Goal: Use online tool/utility: Utilize a website feature to perform a specific function

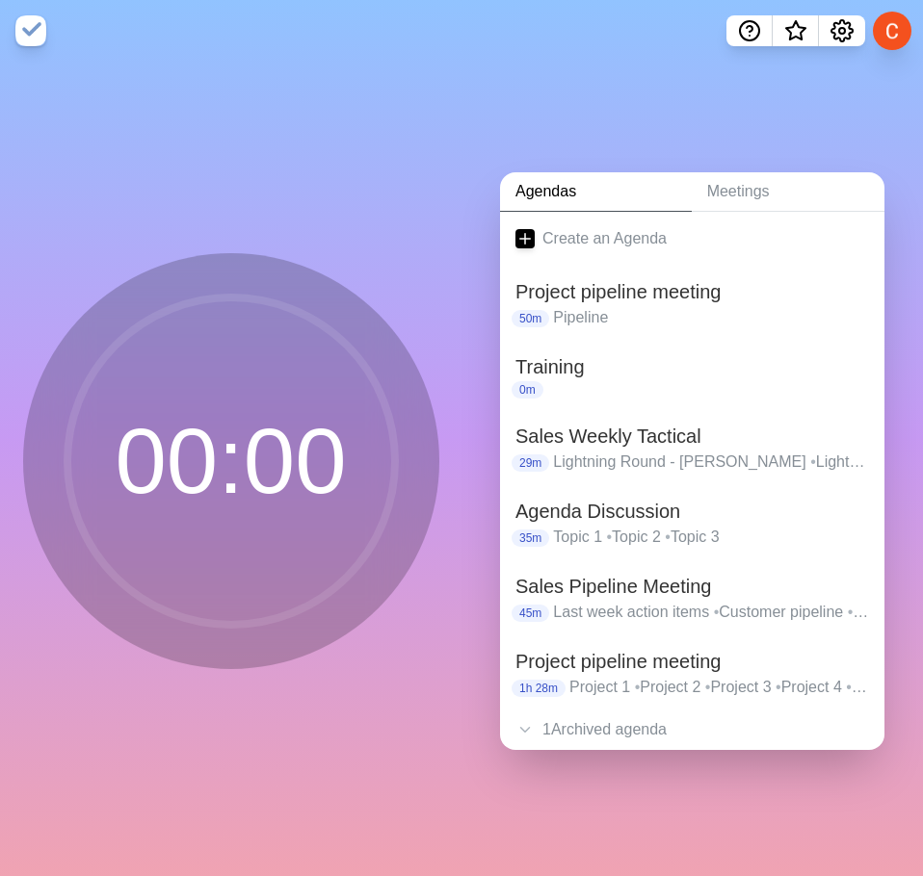
click at [67, 403] on circle at bounding box center [230, 461] width 327 height 327
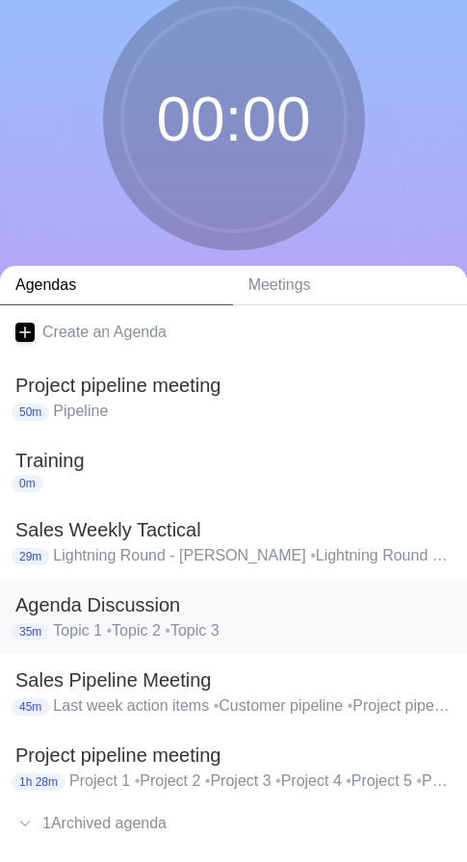
scroll to position [169, 0]
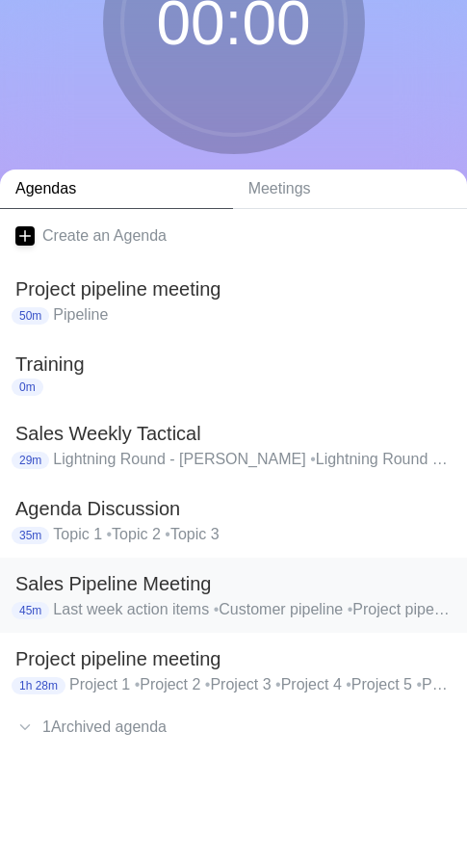
click at [118, 624] on div "Sales Pipeline Meeting 45m Last week action items • Customer pipeline • Project…" at bounding box center [233, 595] width 467 height 75
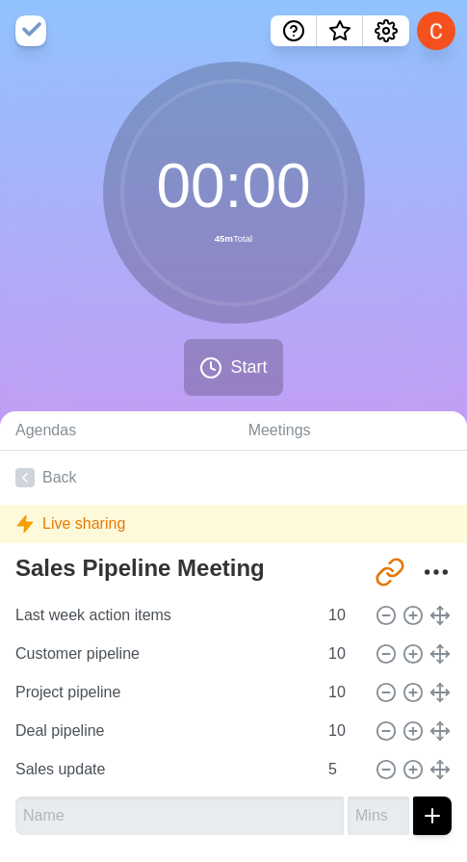
drag, startPoint x: 234, startPoint y: 400, endPoint x: 231, endPoint y: 375, distance: 25.2
click at [234, 398] on div "00 : 00 45m Total Start" at bounding box center [233, 237] width 467 height 350
click at [231, 375] on span "Start" at bounding box center [248, 367] width 37 height 26
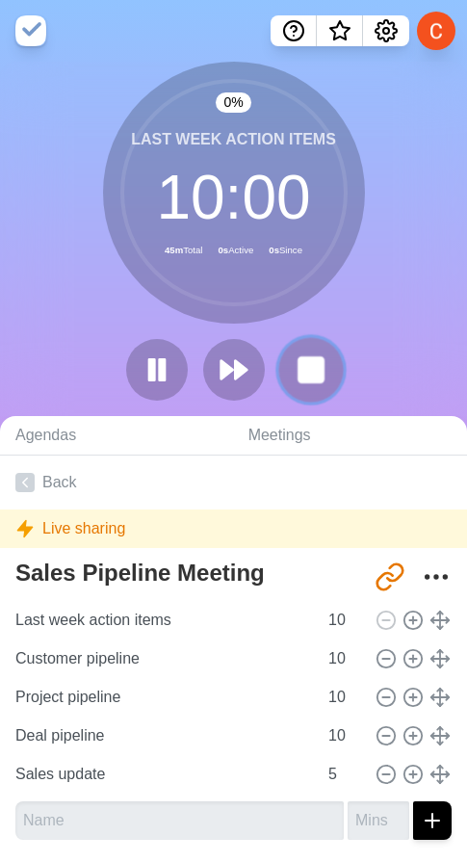
click at [323, 374] on rect at bounding box center [311, 369] width 24 height 24
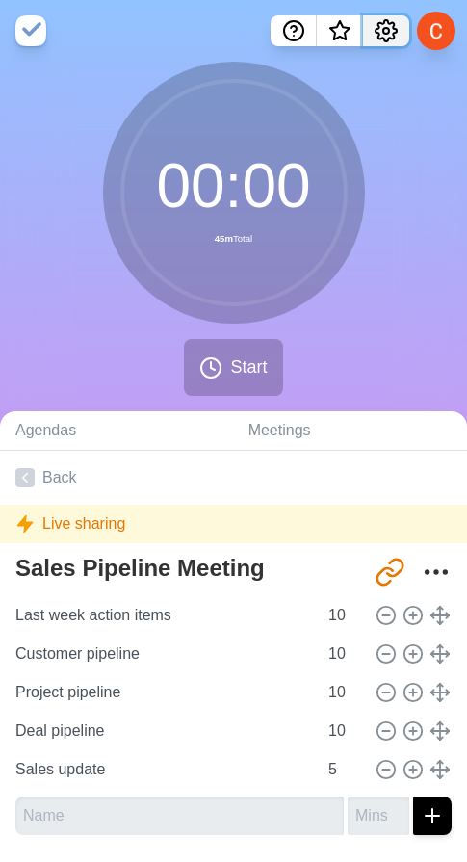
click at [382, 34] on icon "Settings" at bounding box center [386, 30] width 23 height 23
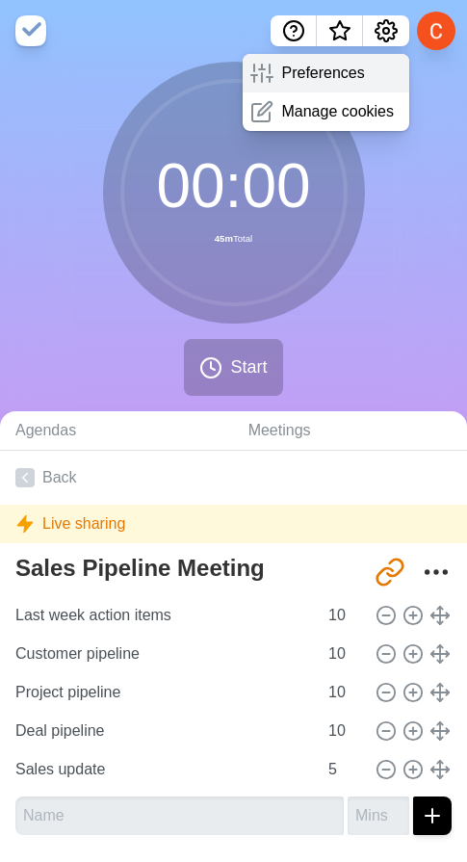
click at [348, 81] on p "Preferences" at bounding box center [322, 73] width 83 height 23
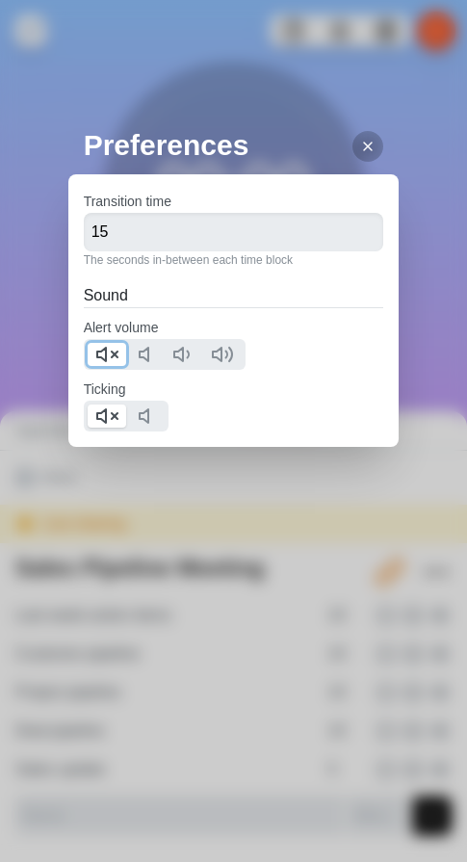
click at [113, 364] on icon at bounding box center [106, 354] width 23 height 23
click at [110, 414] on icon at bounding box center [106, 415] width 23 height 23
click at [364, 150] on line at bounding box center [368, 147] width 8 height 8
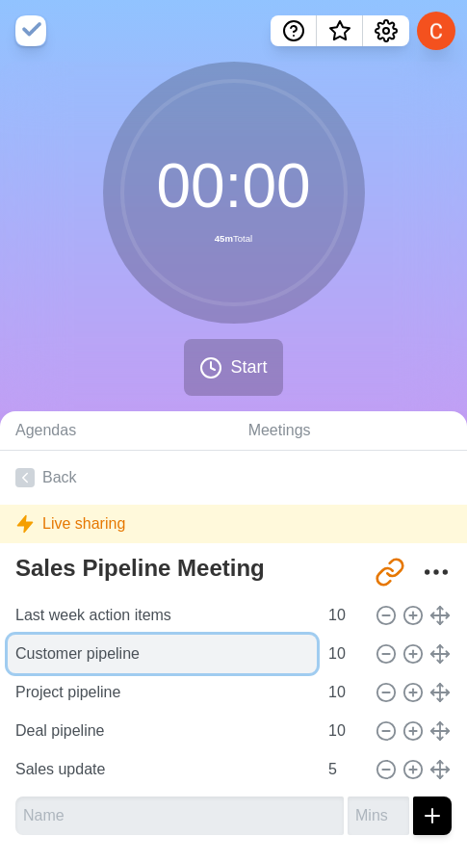
click at [90, 655] on input "Customer pipeline" at bounding box center [162, 654] width 309 height 39
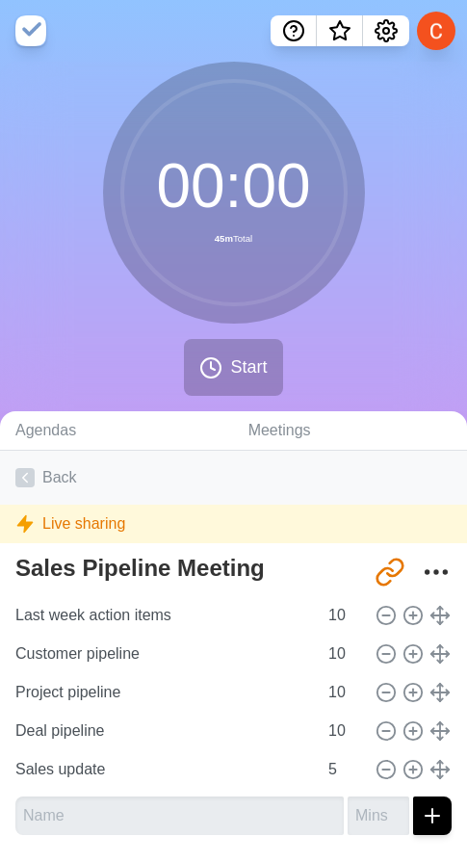
click at [55, 499] on link "Back" at bounding box center [233, 478] width 467 height 54
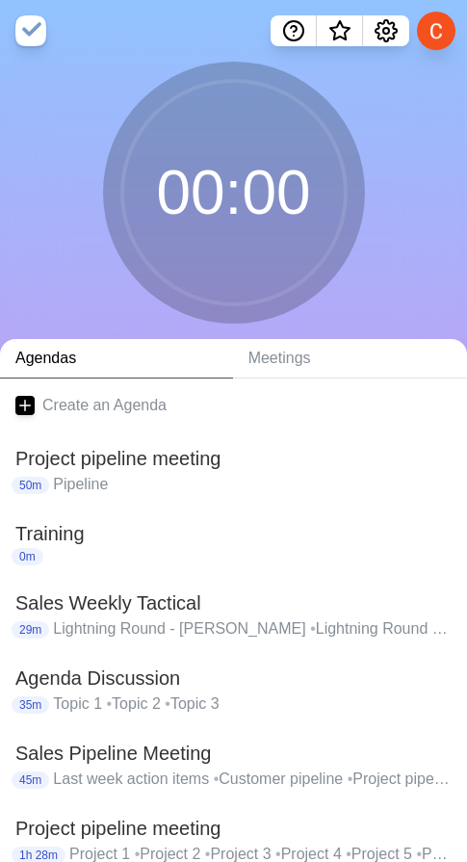
click at [51, 474] on div "50m Pipeline" at bounding box center [233, 484] width 436 height 23
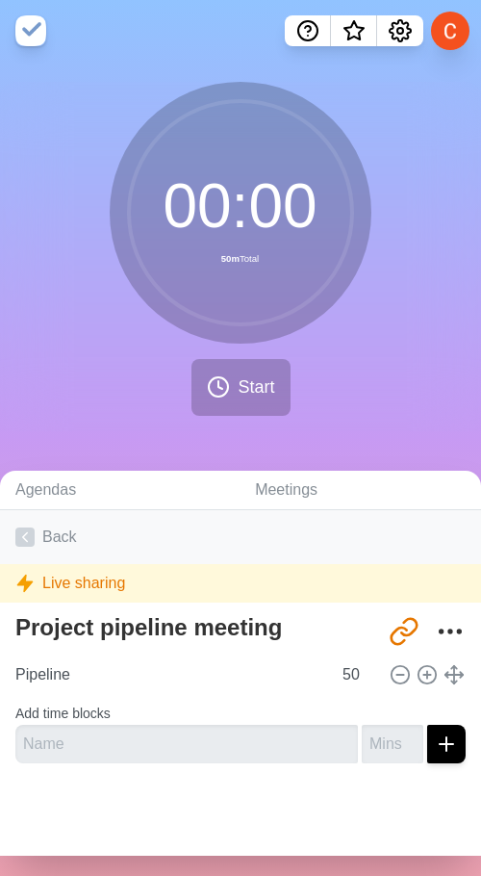
click at [49, 527] on link "Back" at bounding box center [240, 537] width 481 height 54
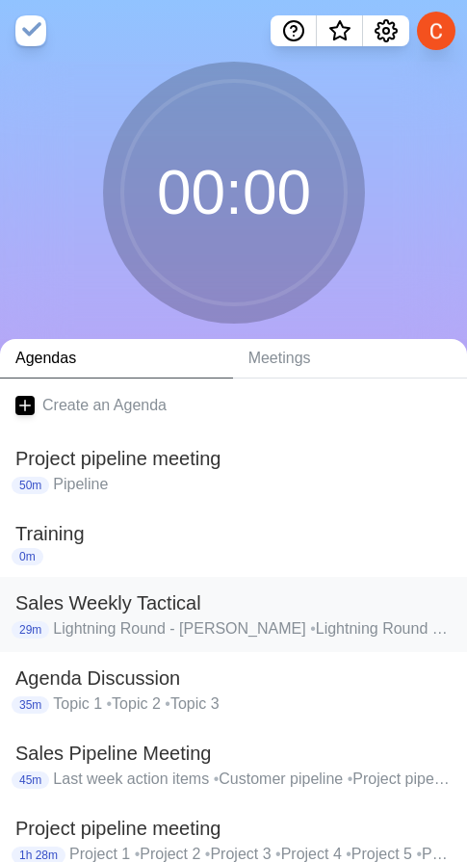
click at [124, 605] on h2 "Sales Weekly Tactical" at bounding box center [233, 602] width 436 height 29
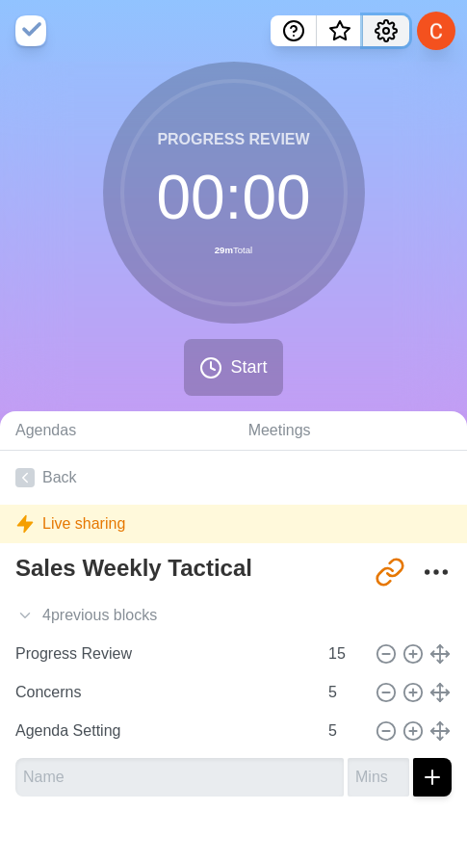
click at [389, 18] on button "Settings" at bounding box center [386, 30] width 46 height 31
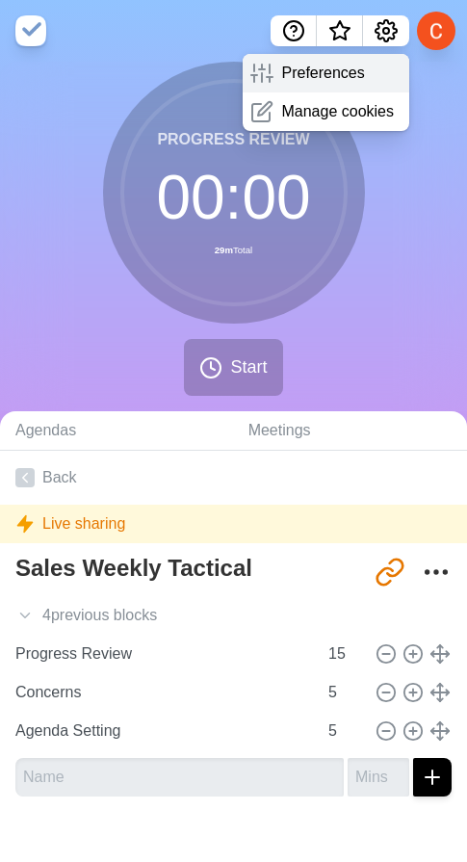
click at [326, 62] on p "Preferences" at bounding box center [322, 73] width 83 height 23
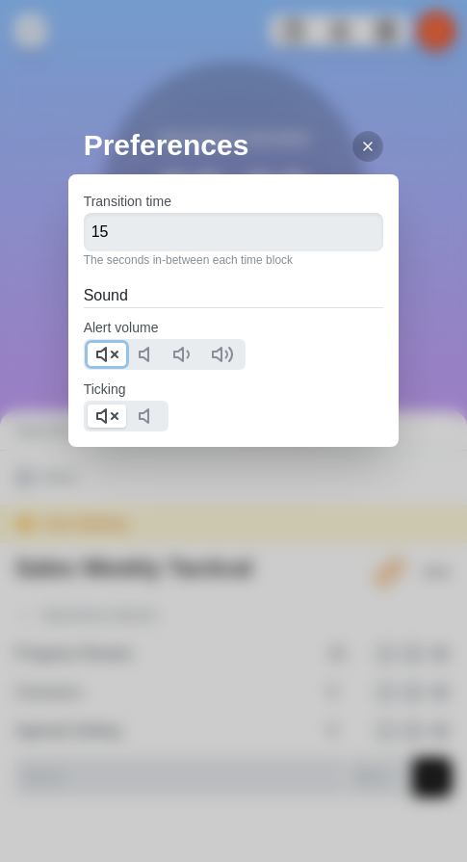
click at [113, 357] on line at bounding box center [115, 354] width 6 height 6
click at [109, 422] on icon at bounding box center [106, 415] width 23 height 23
click at [360, 148] on icon at bounding box center [367, 146] width 15 height 15
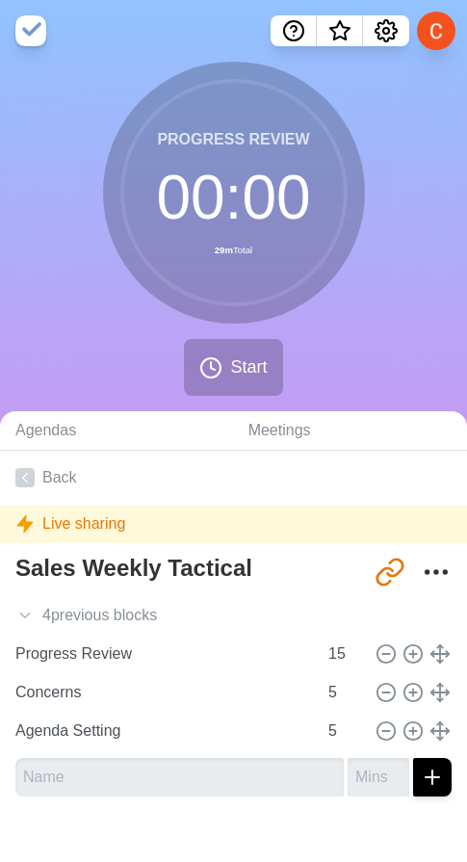
click at [27, 35] on img at bounding box center [30, 30] width 31 height 31
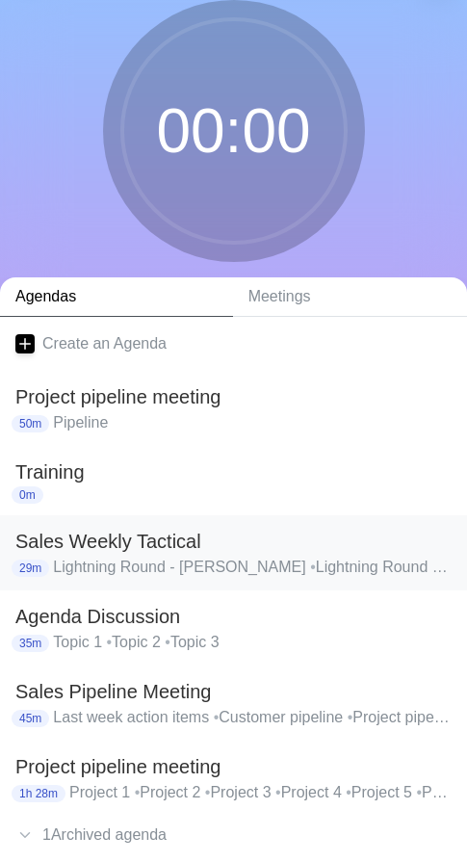
scroll to position [96, 0]
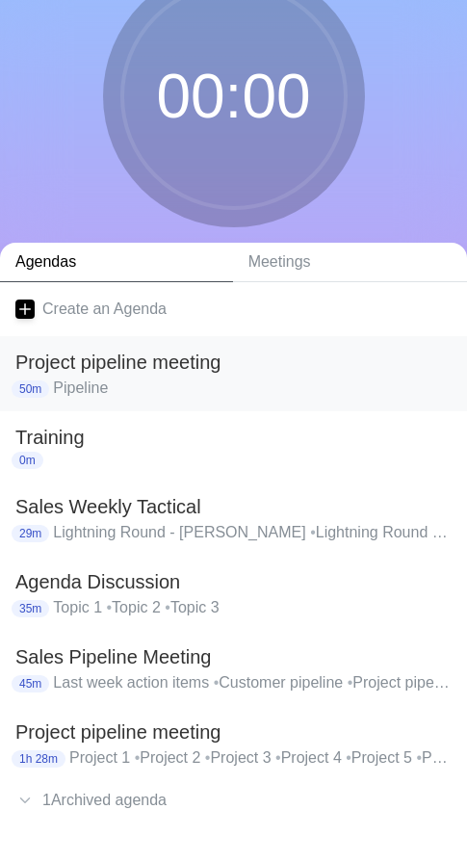
click at [135, 405] on div "Project pipeline meeting 50m Pipeline" at bounding box center [233, 373] width 467 height 75
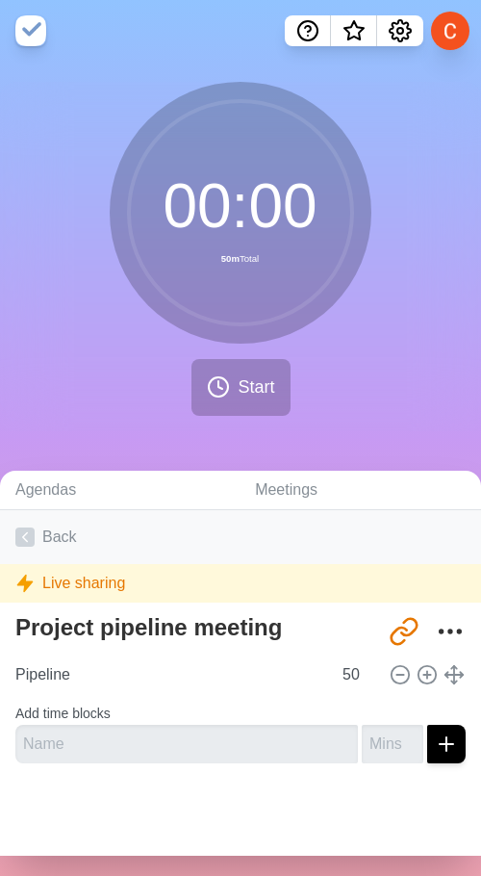
click at [44, 542] on link "Back" at bounding box center [240, 537] width 481 height 54
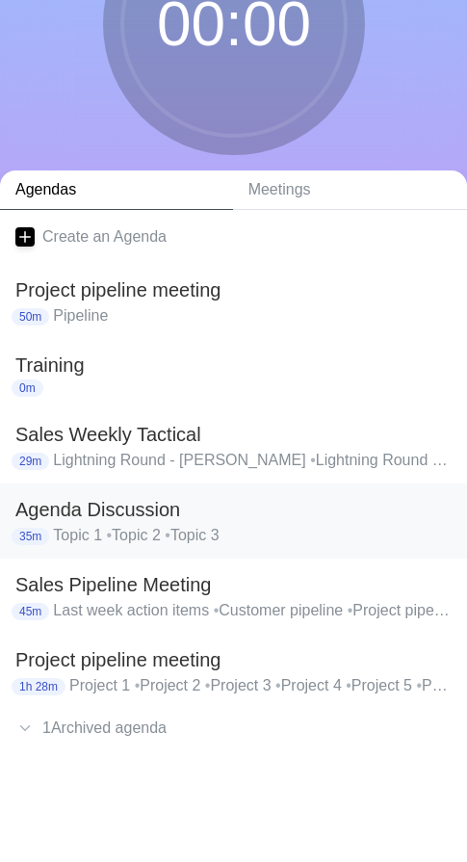
scroll to position [169, 0]
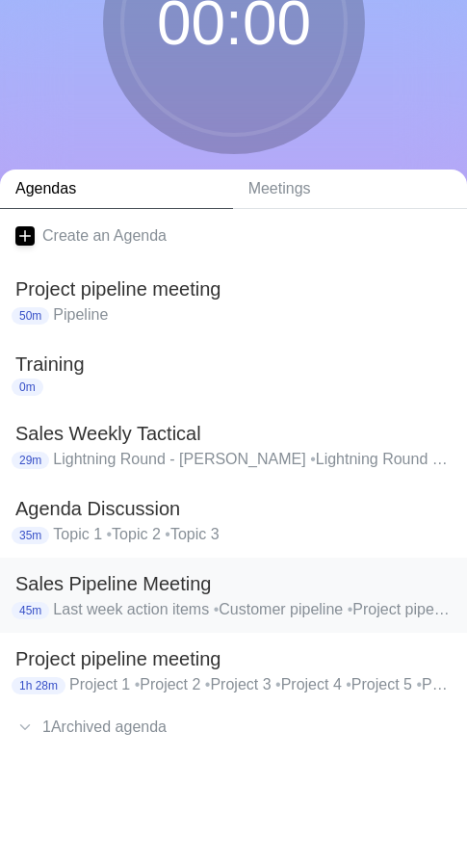
click at [134, 602] on p "Last week action items • Customer pipeline • Project pipeline • Deal pipeline •…" at bounding box center [252, 609] width 399 height 23
